Goal: Information Seeking & Learning: Learn about a topic

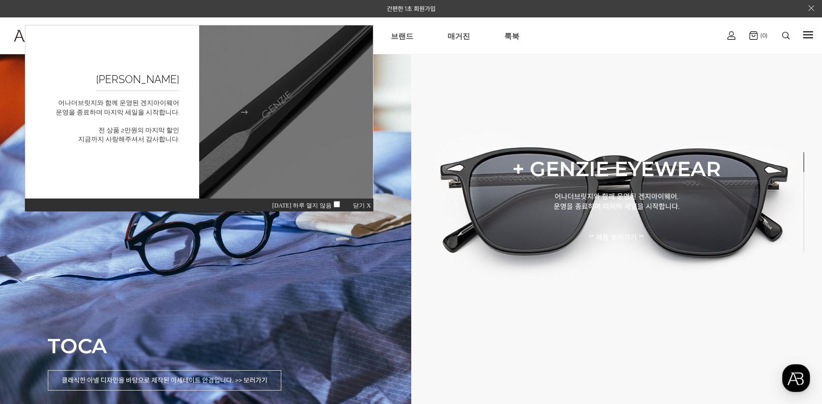
click at [190, 123] on figcaption "GENZIE 굿바이세일 어나더브릿지와 함께 운영된 겐지아이웨어 운영을 종료하며 마지막 세일을 시작합니다. 전 상품 2만원의 마지막 할인 지금까…" at bounding box center [112, 111] width 174 height 173
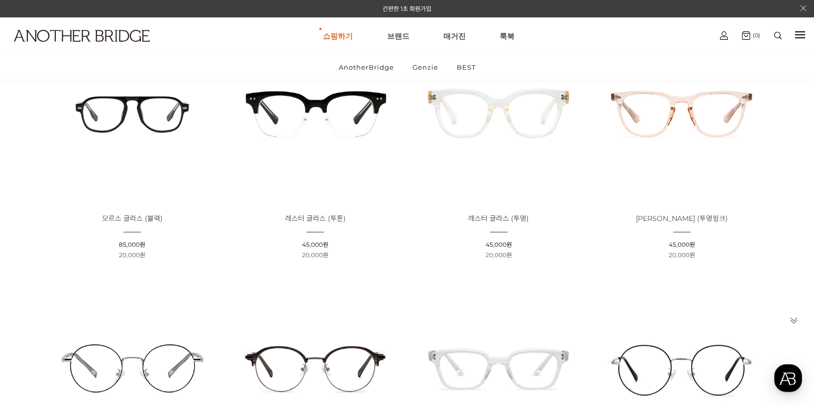
scroll to position [179, 0]
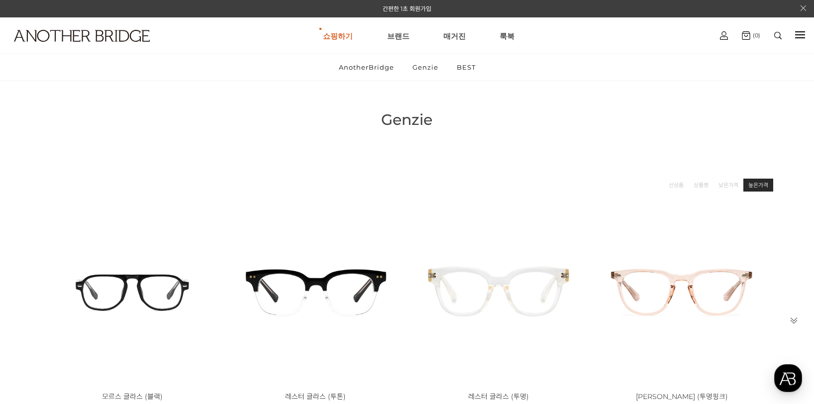
click at [751, 187] on link "높은가격" at bounding box center [759, 185] width 20 height 10
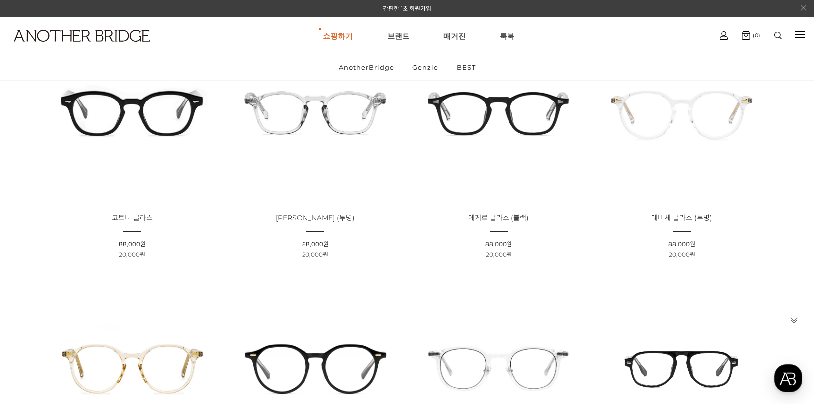
click at [138, 134] on img at bounding box center [132, 112] width 176 height 176
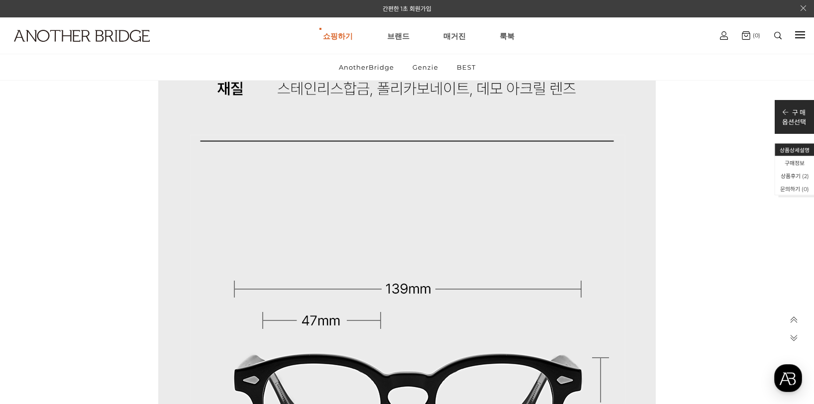
scroll to position [8602, 0]
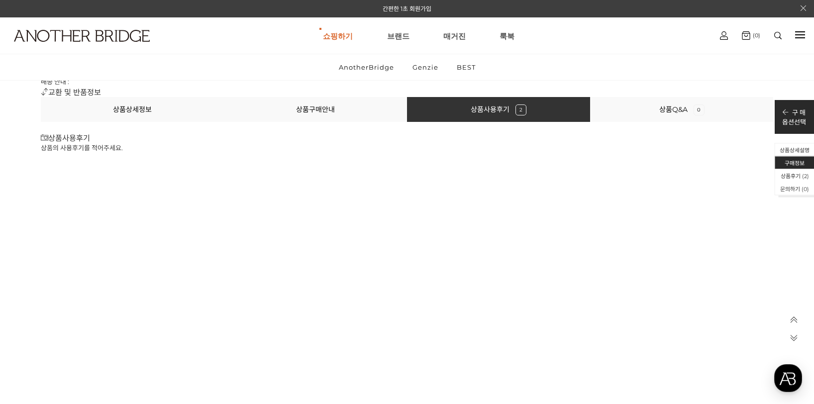
scroll to position [11470, 0]
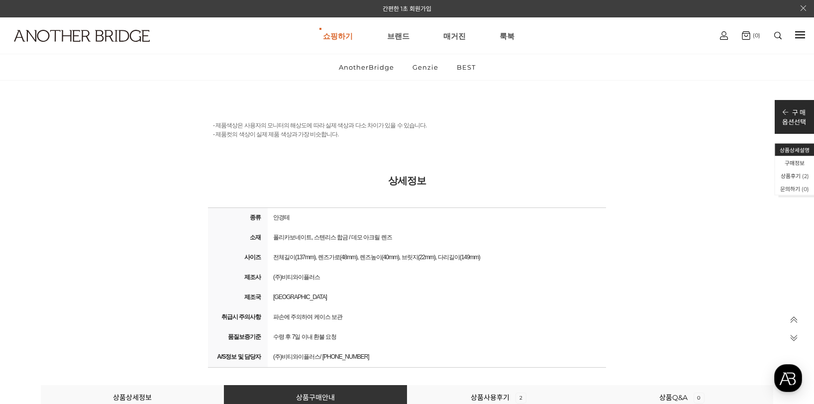
click at [454, 298] on div "중국" at bounding box center [437, 297] width 334 height 14
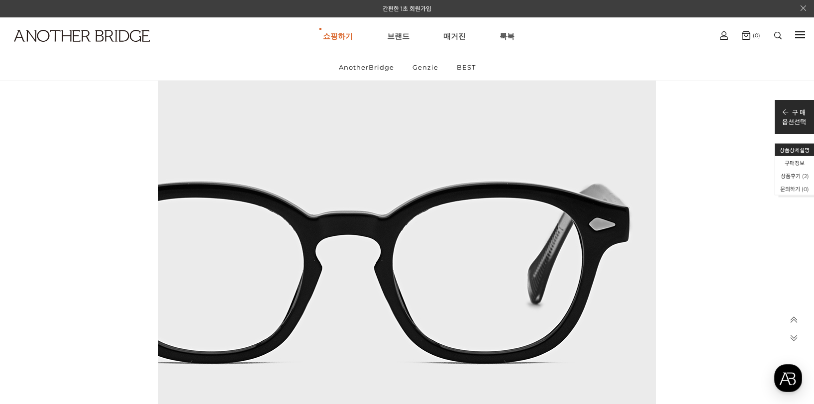
scroll to position [6731, 0]
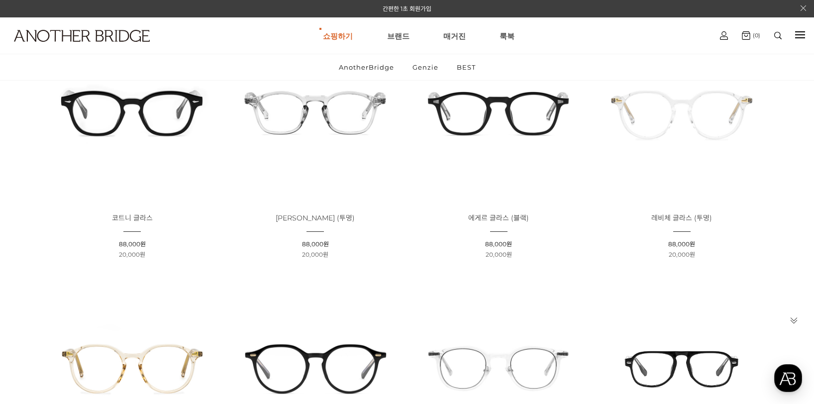
scroll to position [418, 0]
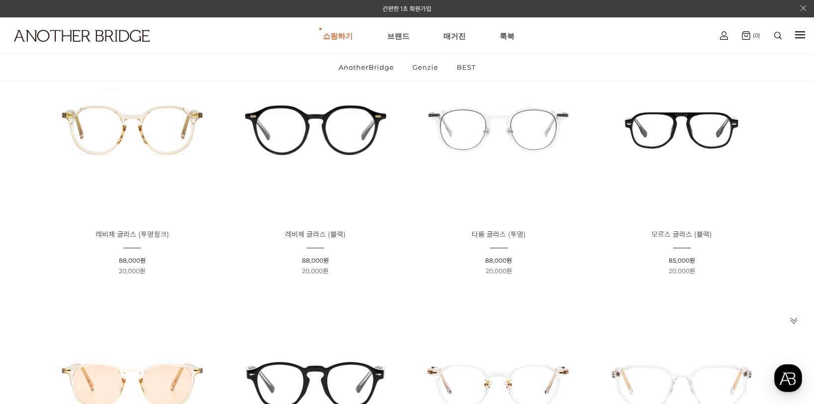
click at [681, 141] on img at bounding box center [682, 128] width 176 height 176
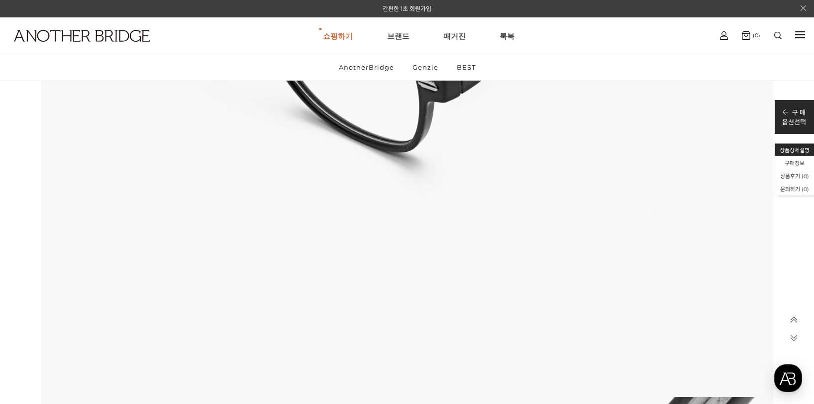
scroll to position [3955, 0]
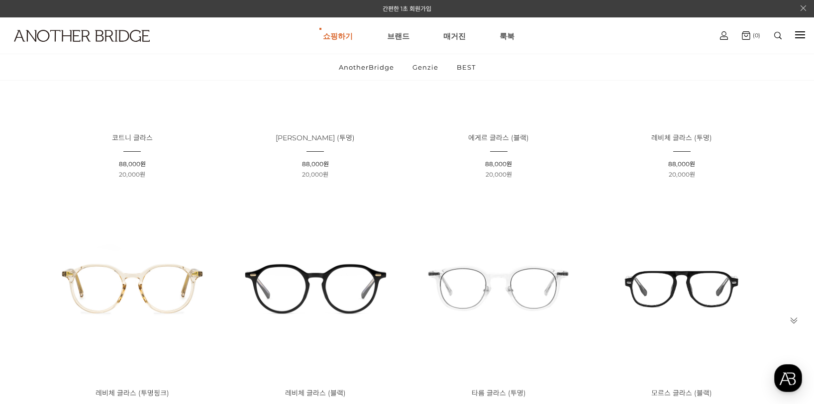
scroll to position [418, 0]
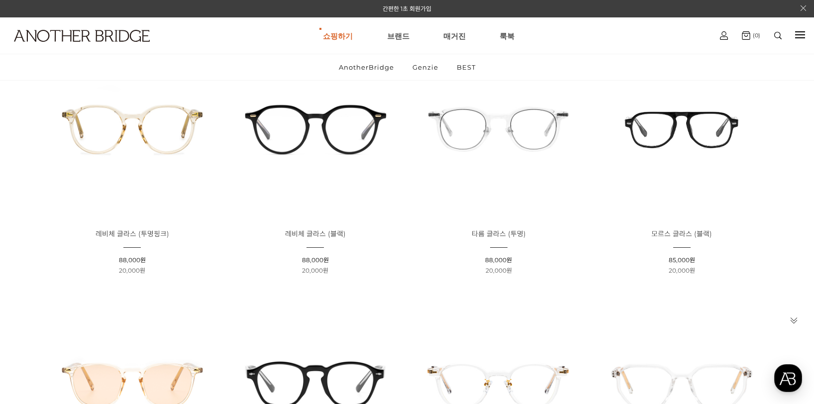
click at [329, 111] on img at bounding box center [316, 128] width 176 height 176
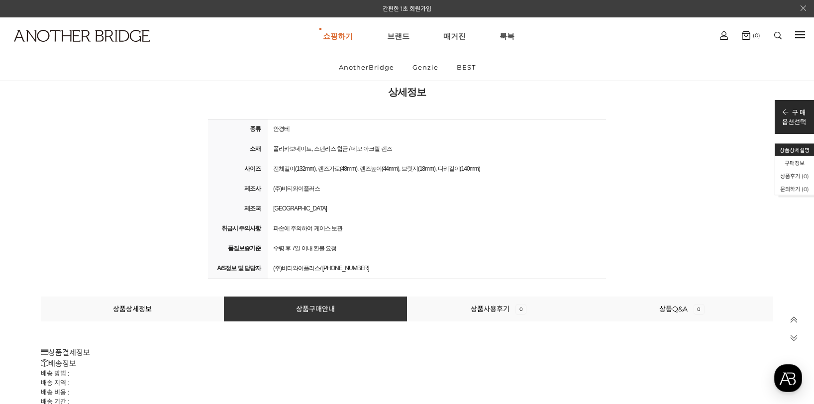
scroll to position [10876, 0]
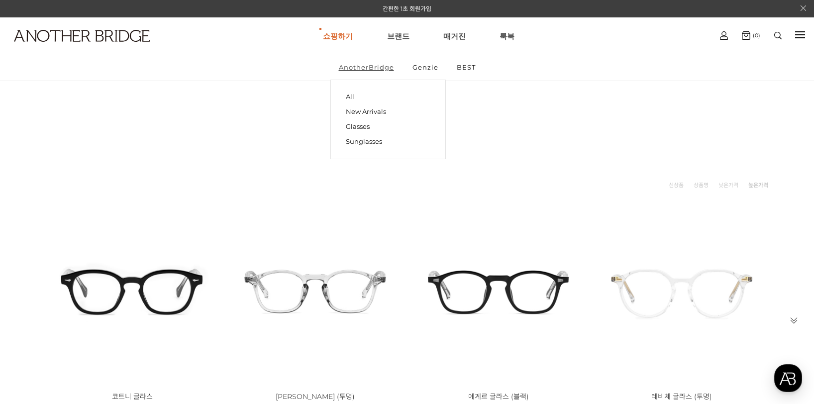
click at [370, 65] on link "AnotherBridge" at bounding box center [367, 67] width 72 height 26
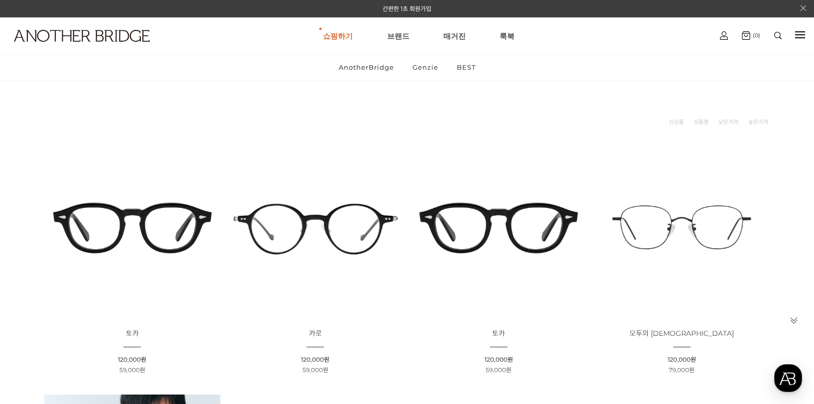
scroll to position [179, 0]
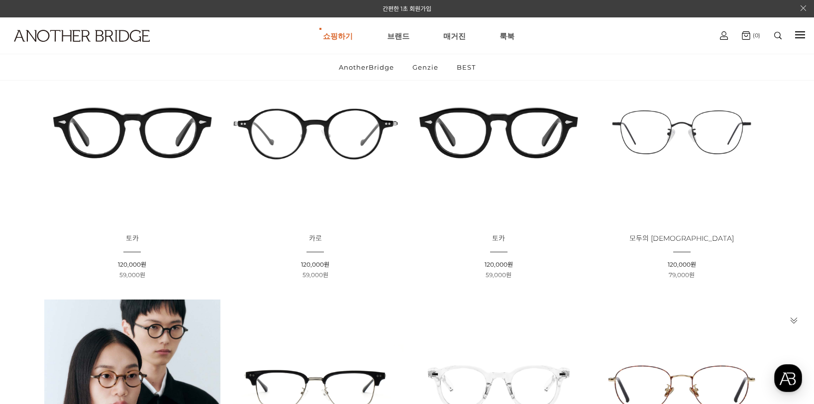
click at [536, 130] on img at bounding box center [499, 132] width 176 height 176
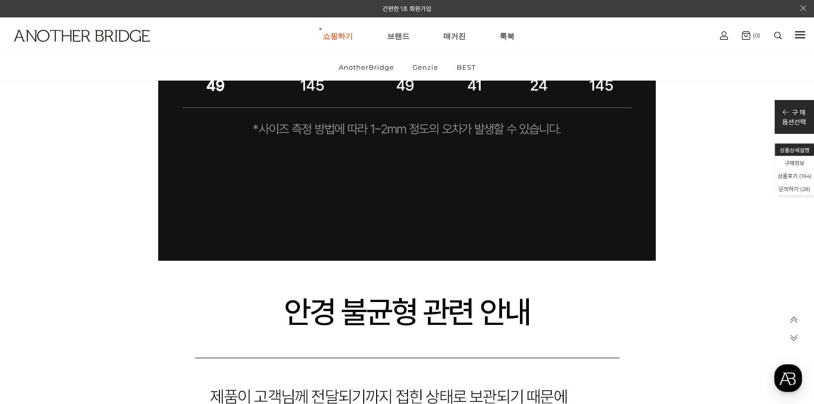
scroll to position [42637, 0]
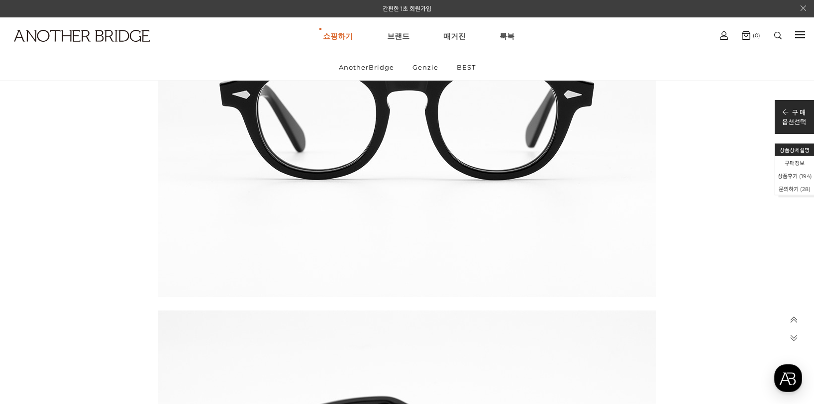
scroll to position [40247, 0]
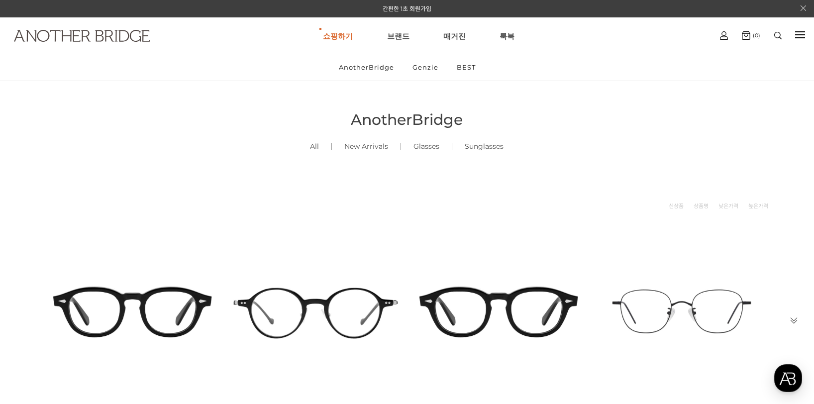
click at [92, 35] on img at bounding box center [82, 36] width 136 height 12
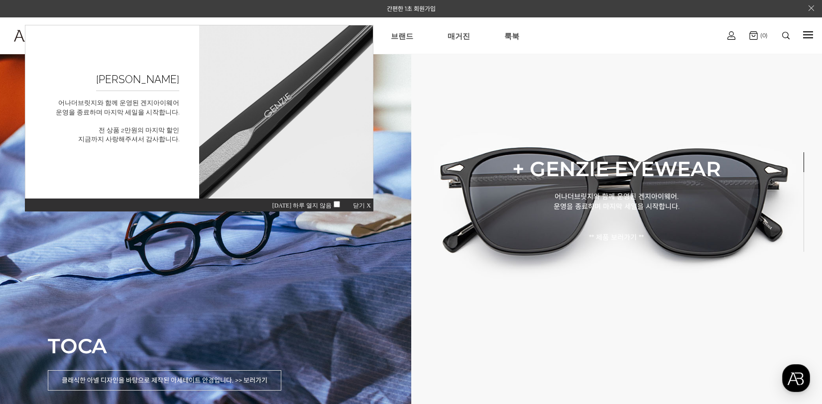
click at [369, 203] on span "닫기 X" at bounding box center [362, 205] width 18 height 7
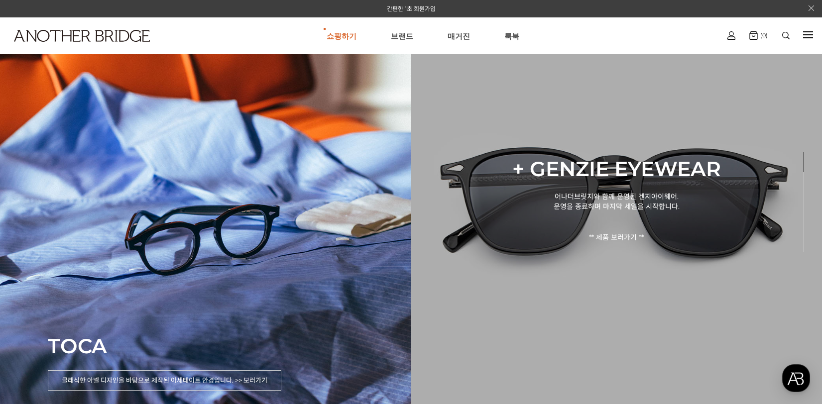
click at [744, 211] on div "+ GENZIE EYEWEAR 어나더브릿지와 함께 운영된 겐지아이웨어. 운영을 종료하며 마지막 세일을 시작합니다. ** 제품 보러가기 **" at bounding box center [616, 201] width 284 height 141
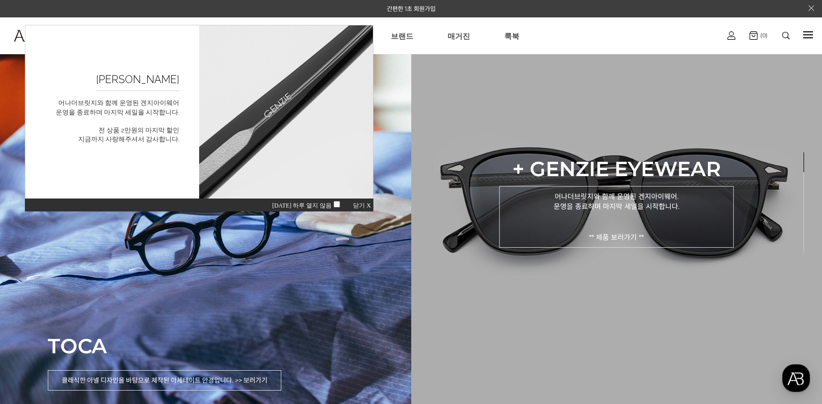
click at [658, 211] on p "어나더브릿지와 함께 운영된 겐지아이웨어. 운영을 종료하며 마지막 세일을 시작합니다. ** 제품 보러가기 **" at bounding box center [616, 217] width 234 height 62
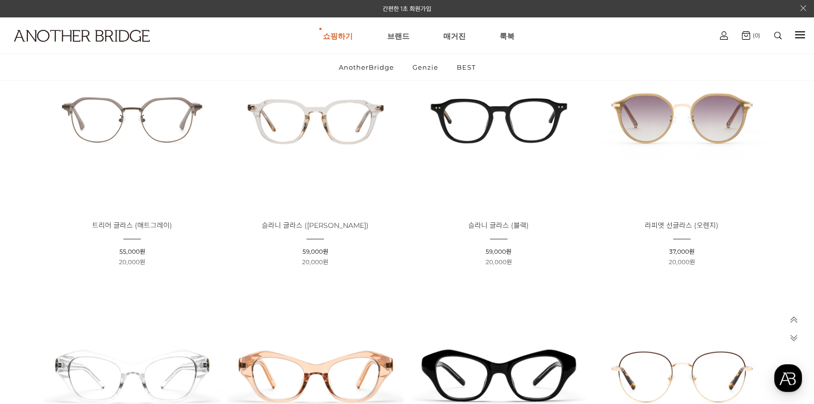
scroll to position [2449, 0]
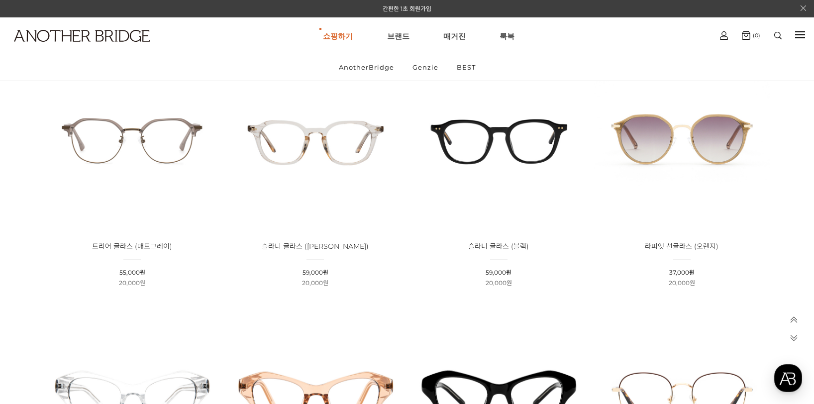
click at [672, 149] on img at bounding box center [682, 140] width 176 height 176
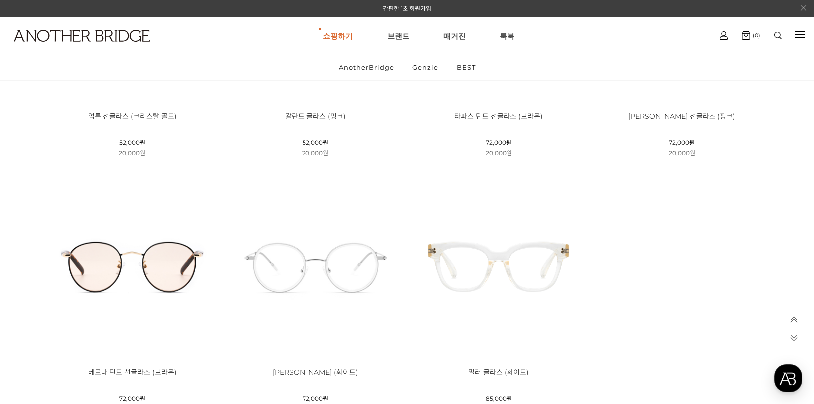
scroll to position [3106, 0]
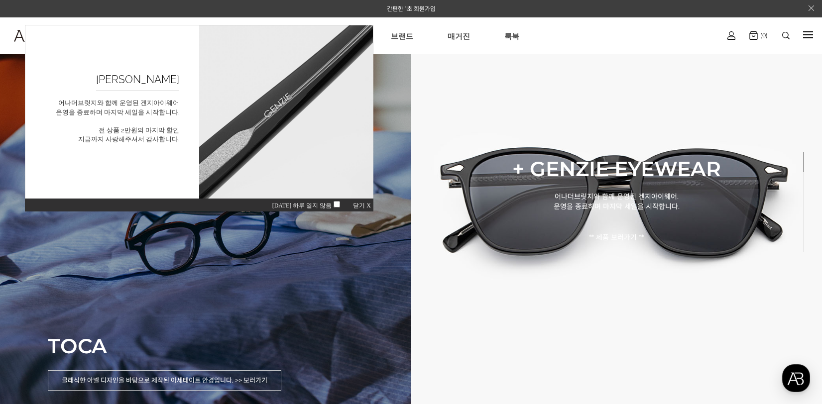
click at [278, 270] on div "TOCA 클래식한 아넬 디자인을 바탕으로 제작된 아세테이트 안경입니다. >> 보러가기" at bounding box center [205, 202] width 411 height 404
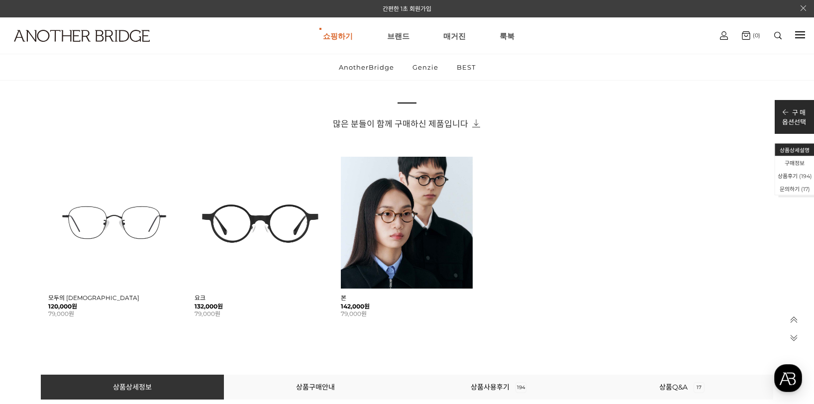
scroll to position [657, 0]
